Goal: Task Accomplishment & Management: Manage account settings

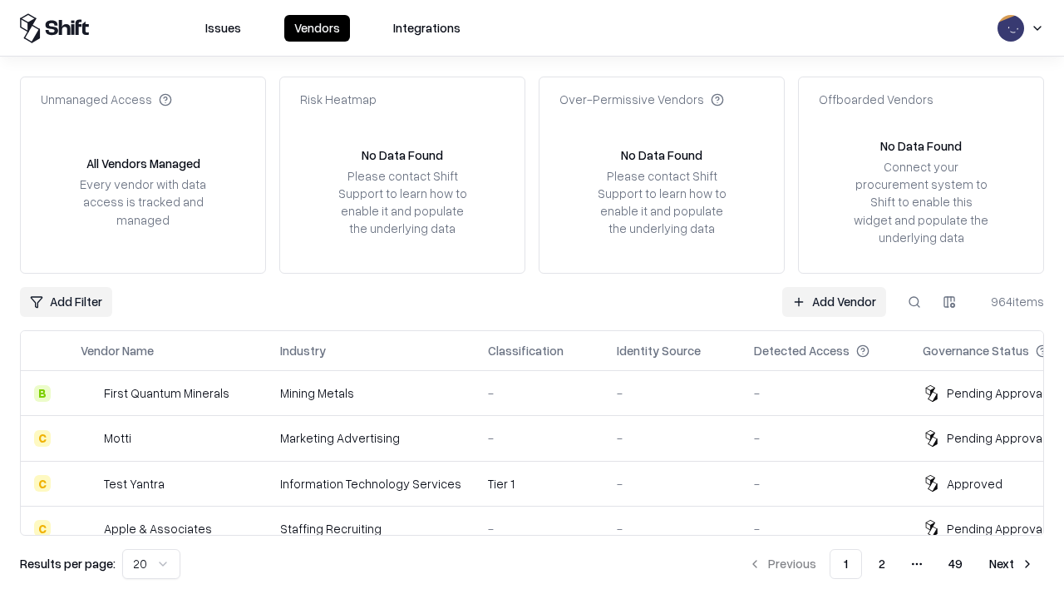
click at [834, 301] on link "Add Vendor" at bounding box center [834, 302] width 104 height 30
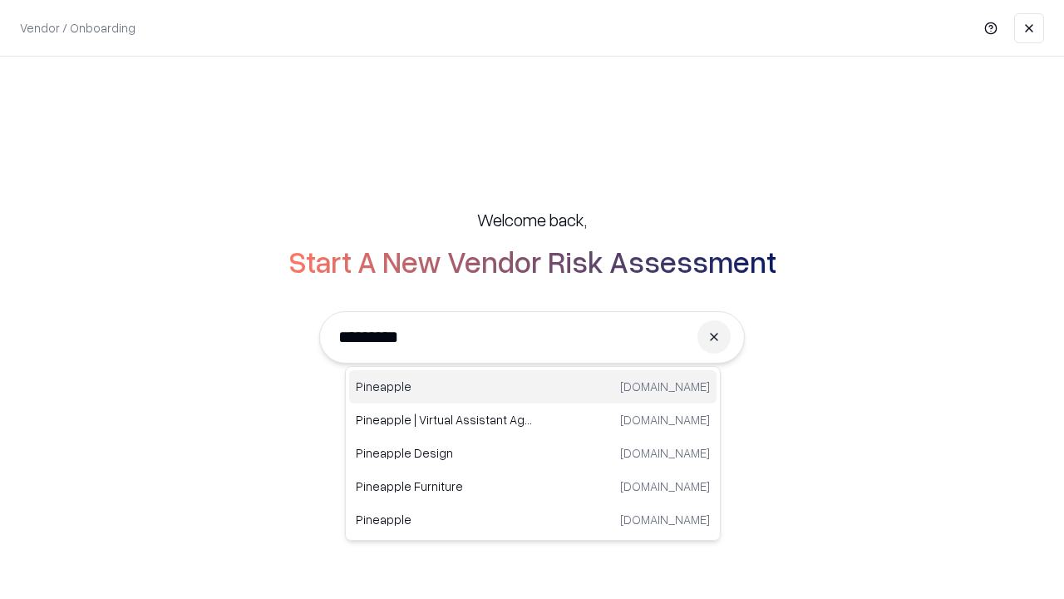
click at [533, 387] on div "Pineapple [DOMAIN_NAME]" at bounding box center [533, 386] width 368 height 33
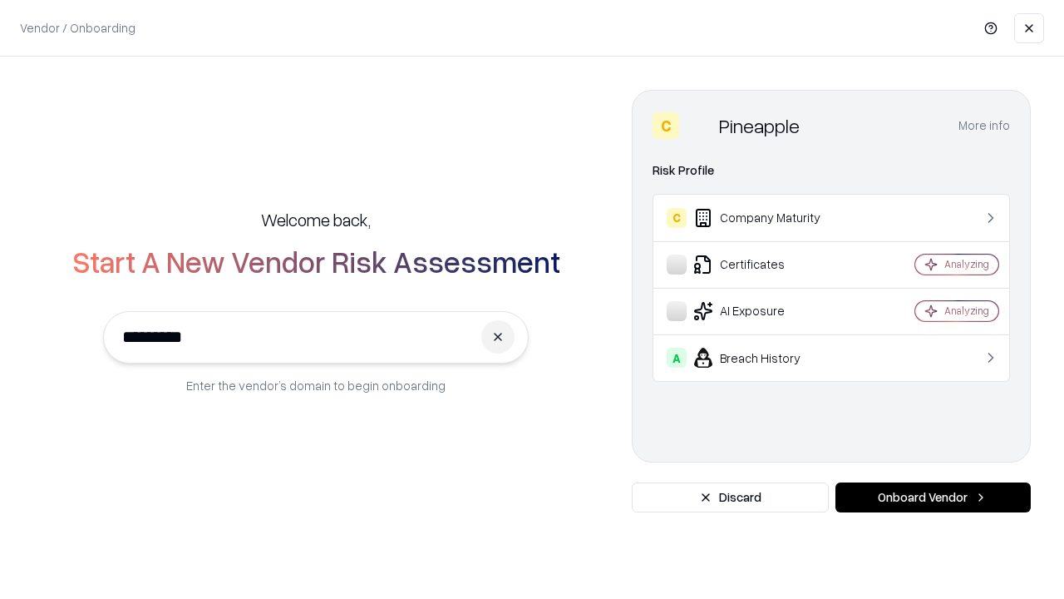
type input "*********"
click at [933, 497] on button "Onboard Vendor" at bounding box center [933, 497] width 195 height 30
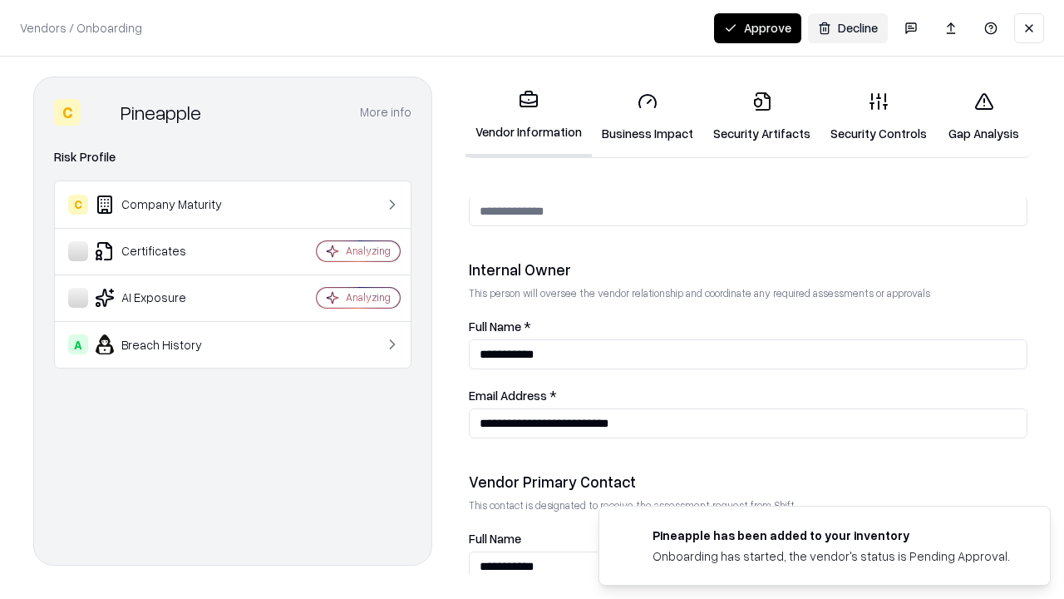
scroll to position [861, 0]
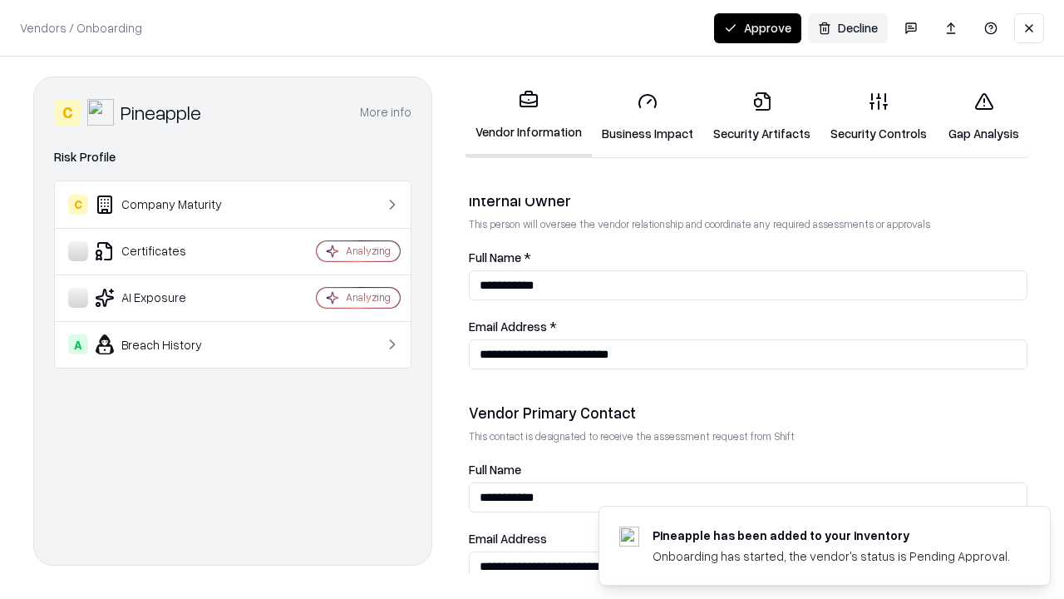
click at [648, 116] on link "Business Impact" at bounding box center [647, 116] width 111 height 77
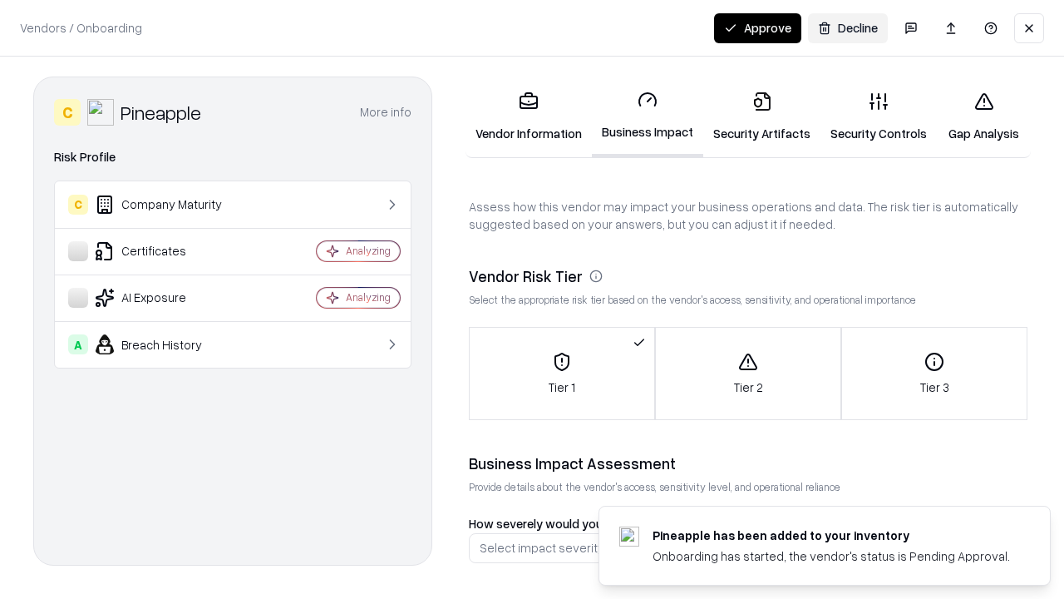
click at [762, 116] on link "Security Artifacts" at bounding box center [761, 116] width 117 height 77
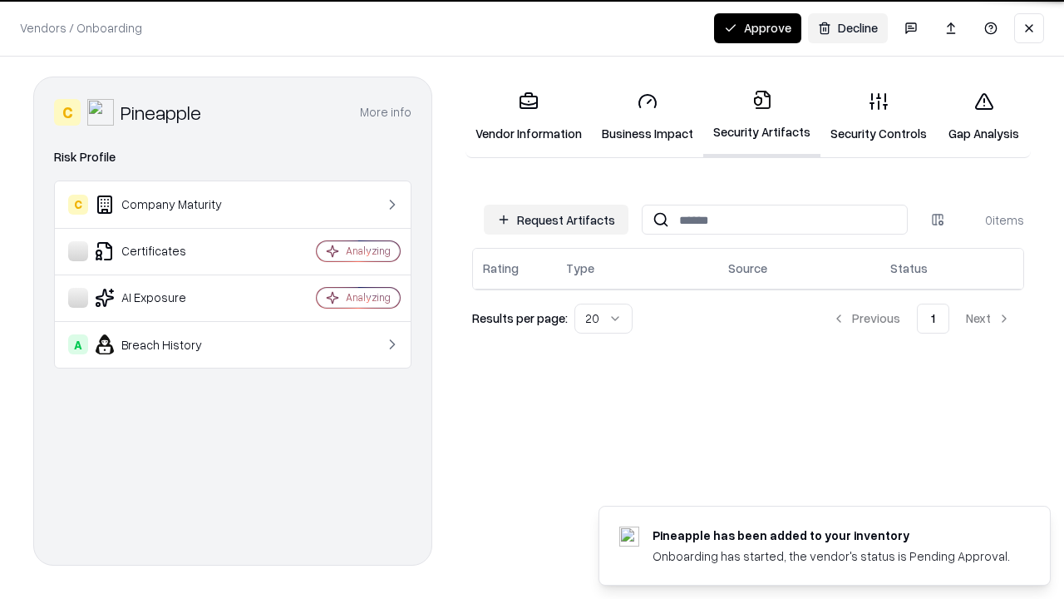
click at [556, 220] on button "Request Artifacts" at bounding box center [556, 220] width 145 height 30
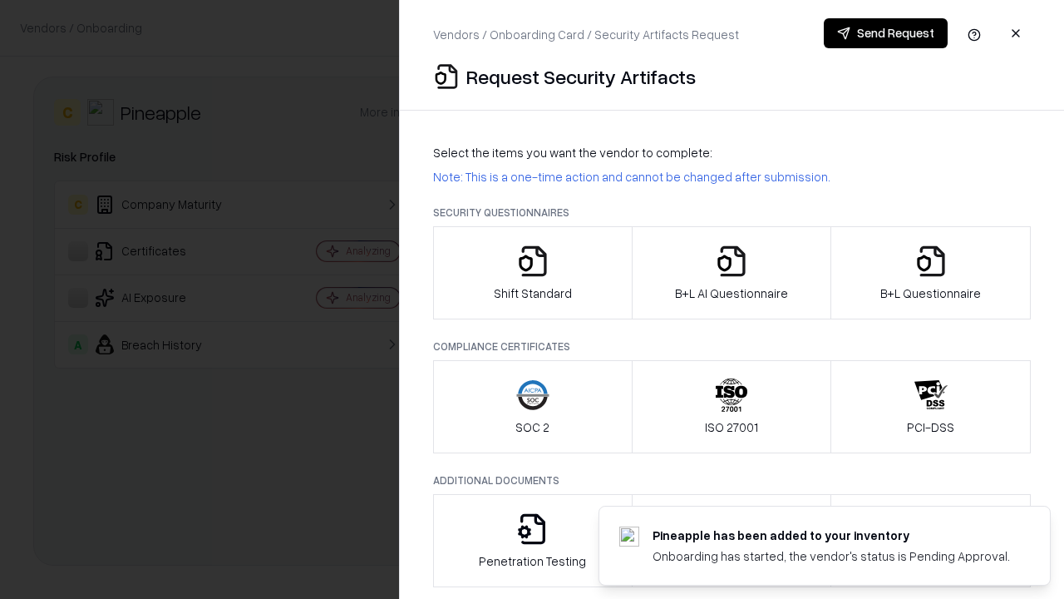
click at [532, 273] on icon "button" at bounding box center [532, 260] width 33 height 33
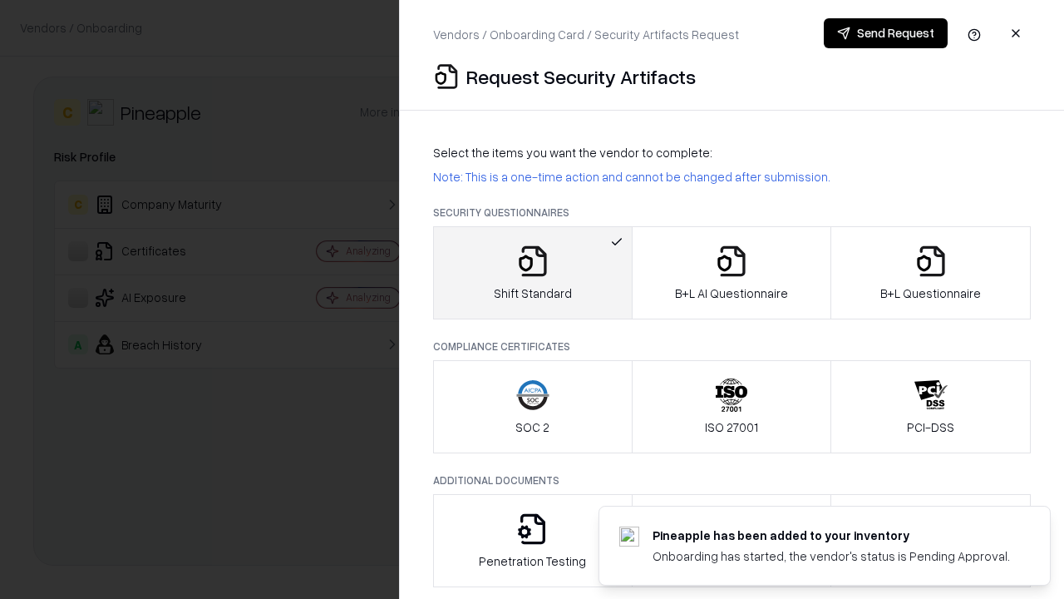
click at [886, 33] on button "Send Request" at bounding box center [886, 33] width 124 height 30
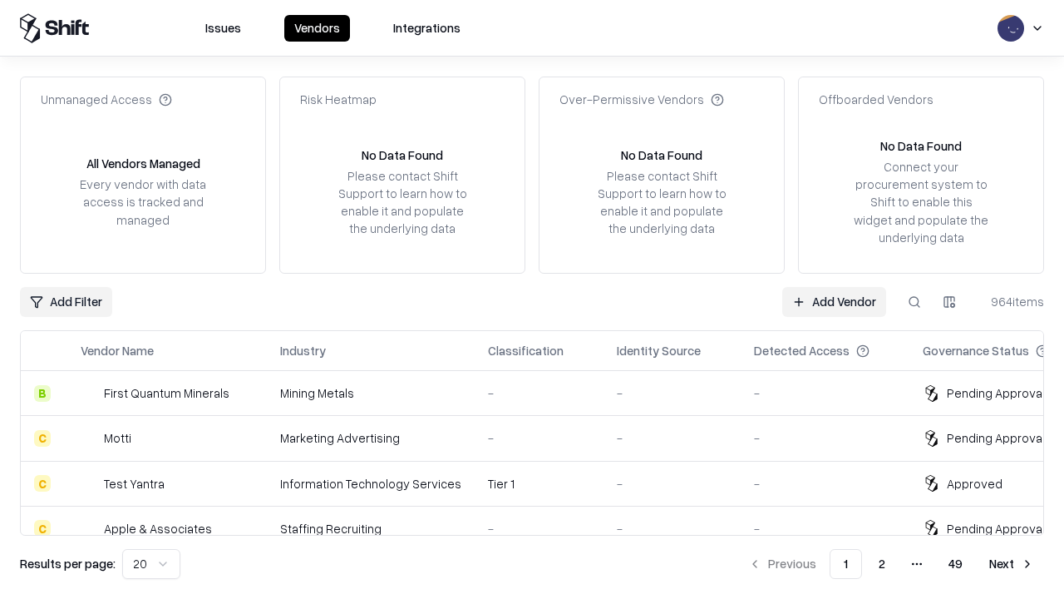
click at [915, 301] on button at bounding box center [915, 302] width 30 height 30
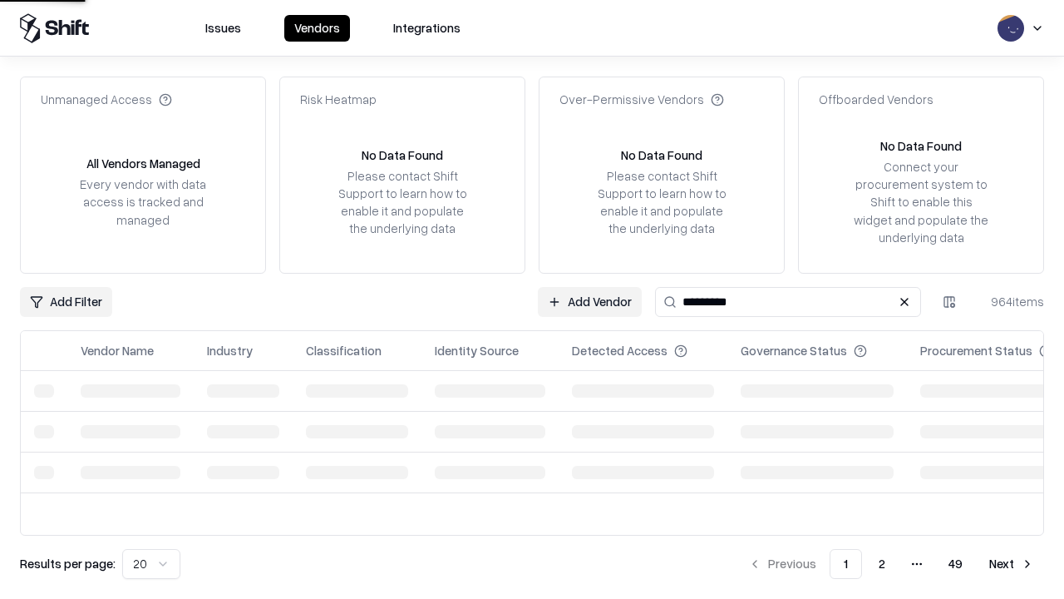
type input "*********"
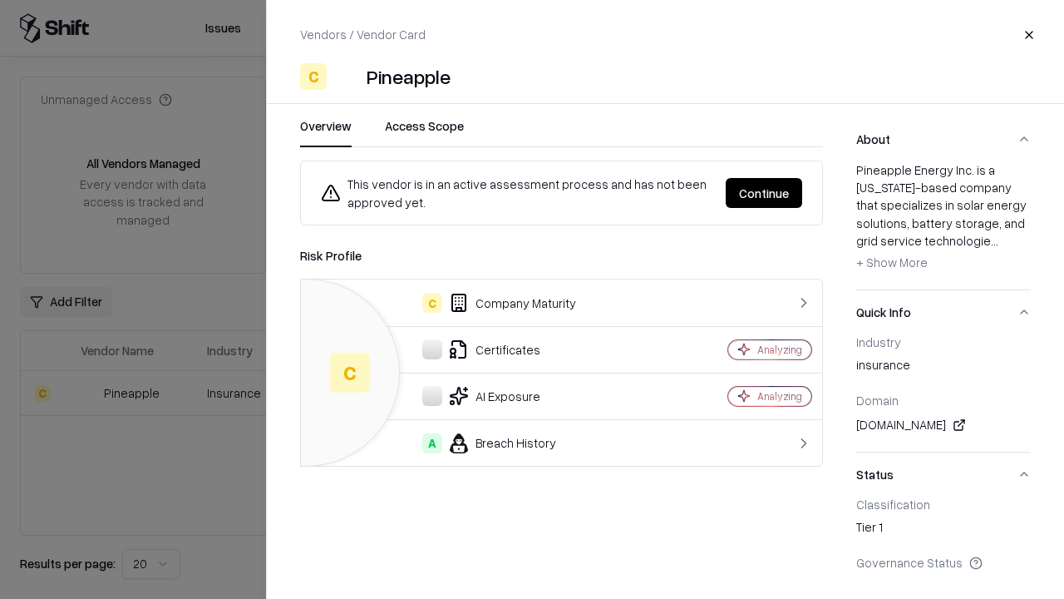
click at [764, 193] on button "Continue" at bounding box center [764, 193] width 76 height 30
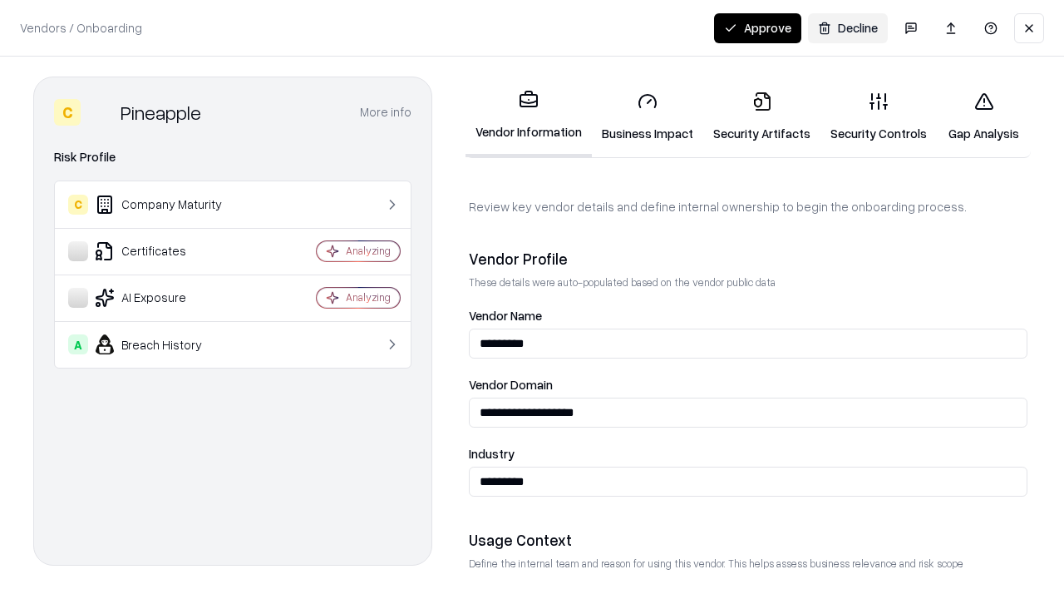
click at [762, 116] on link "Security Artifacts" at bounding box center [761, 116] width 117 height 77
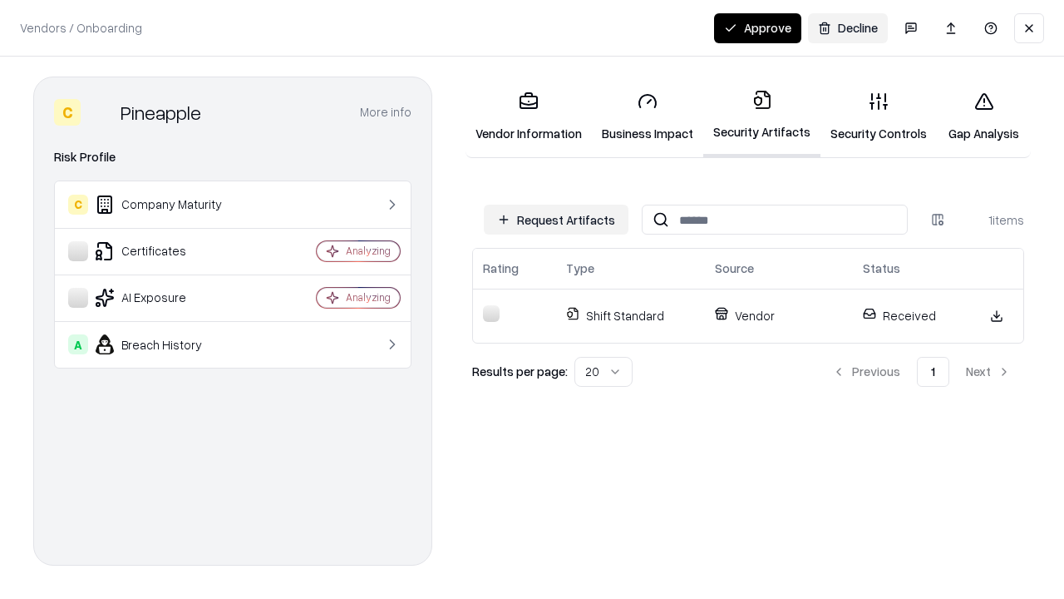
click at [757, 27] on button "Approve" at bounding box center [757, 28] width 87 height 30
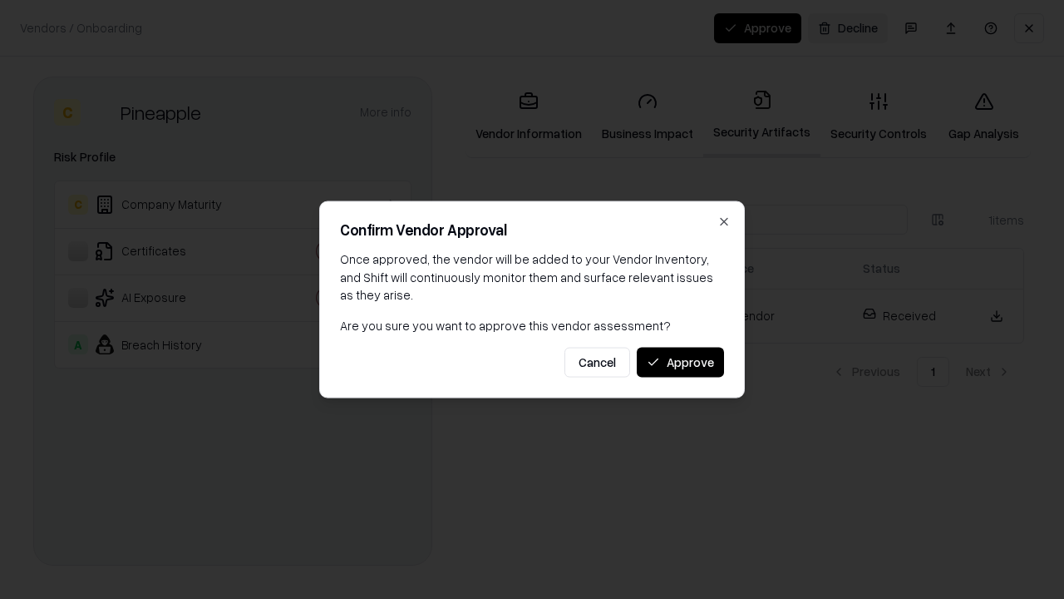
click at [680, 362] on button "Approve" at bounding box center [680, 362] width 87 height 30
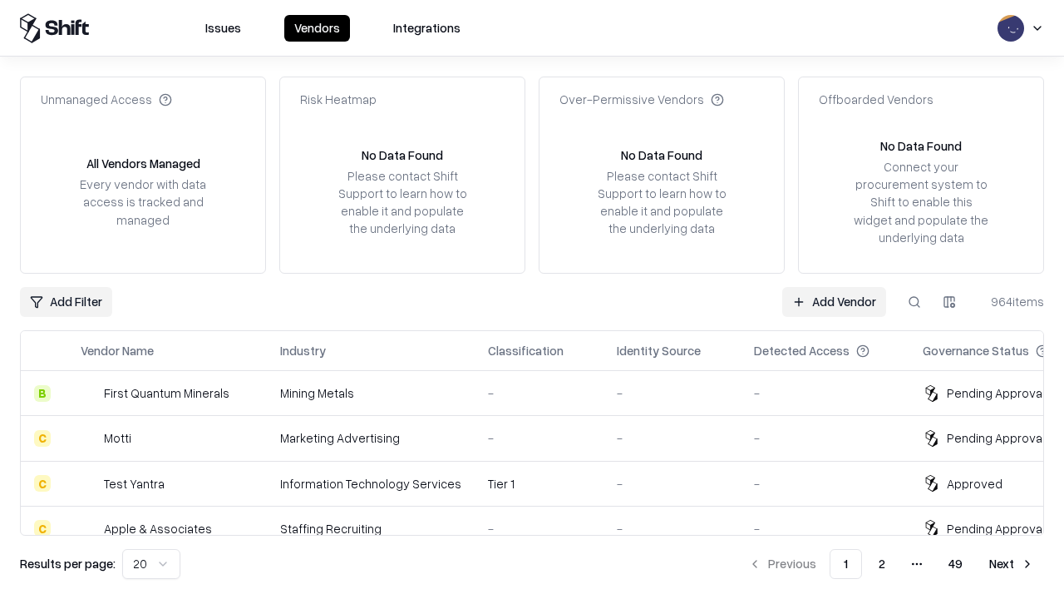
type input "*********"
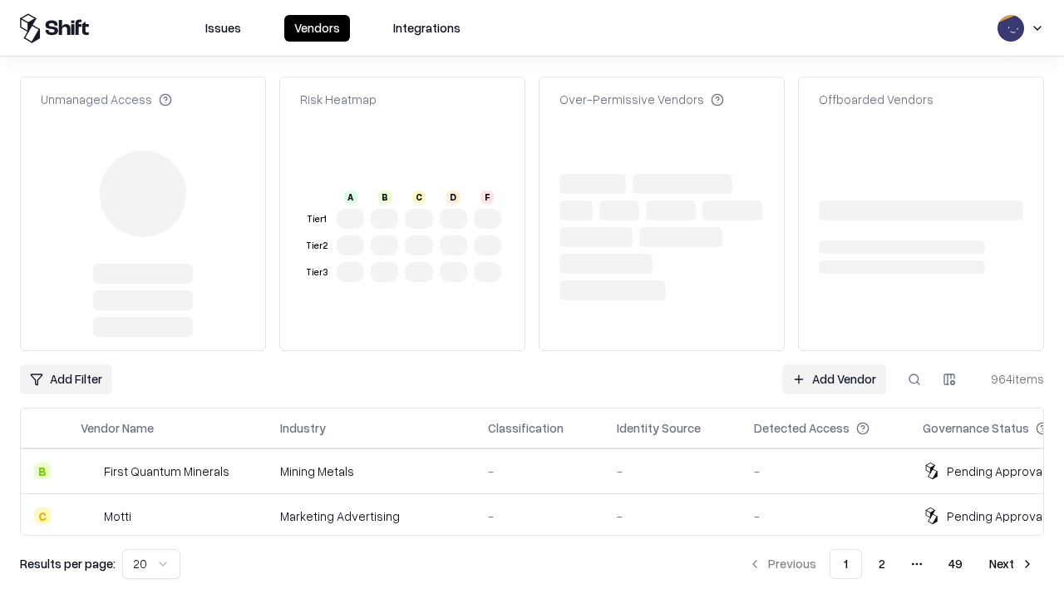
click at [834, 364] on link "Add Vendor" at bounding box center [834, 379] width 104 height 30
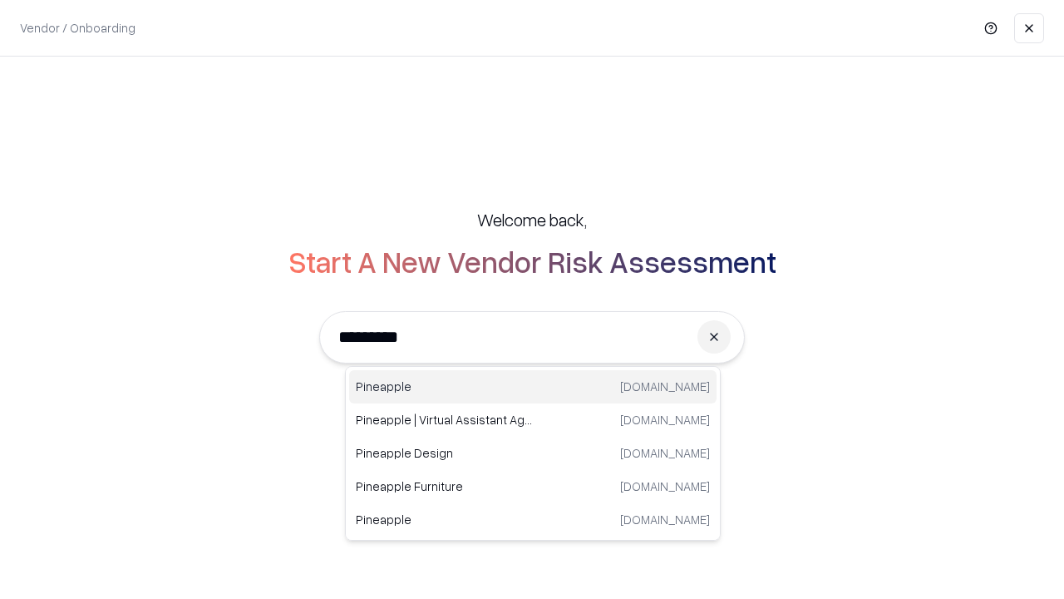
click at [533, 387] on div "Pineapple [DOMAIN_NAME]" at bounding box center [533, 386] width 368 height 33
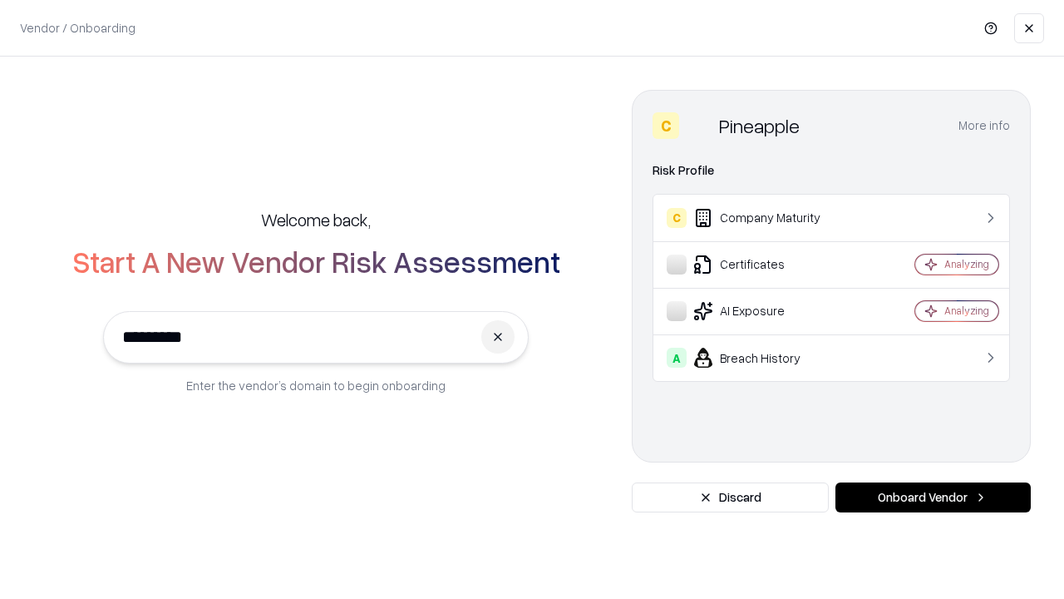
type input "*********"
click at [933, 497] on button "Onboard Vendor" at bounding box center [933, 497] width 195 height 30
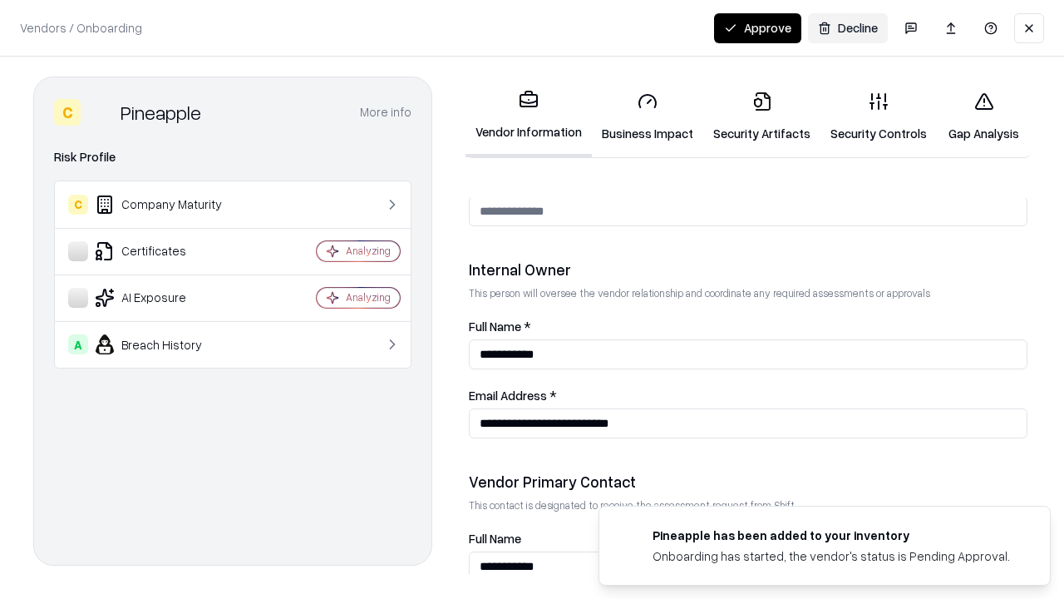
scroll to position [861, 0]
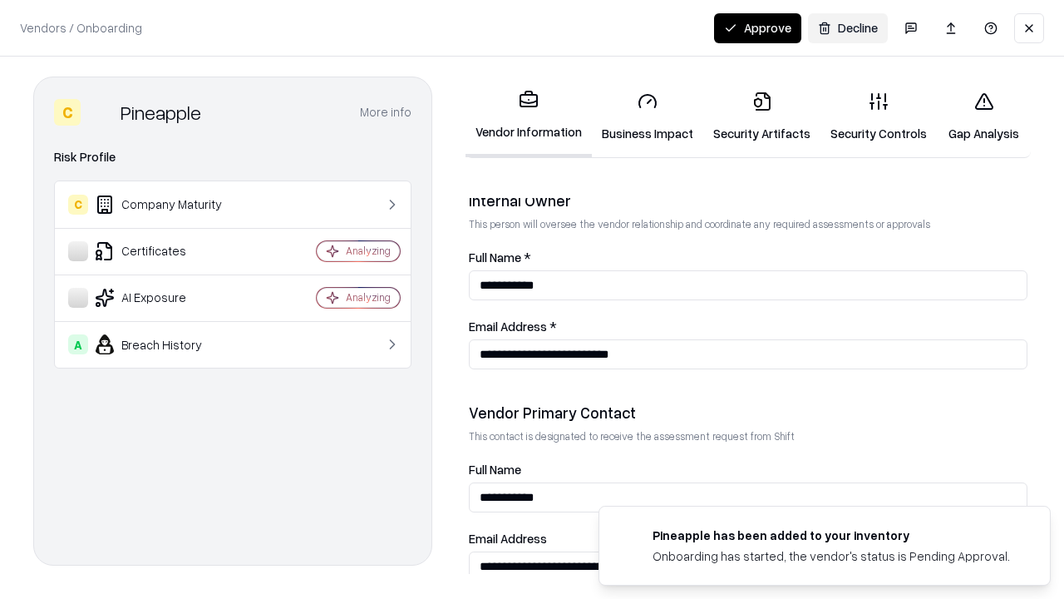
click at [757, 27] on button "Approve" at bounding box center [757, 28] width 87 height 30
